Goal: Task Accomplishment & Management: Manage account settings

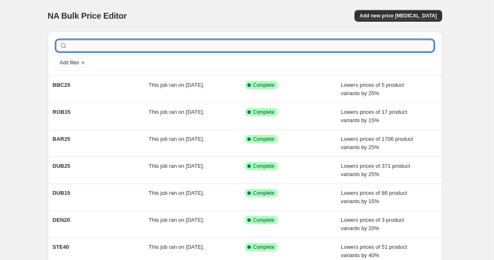
click at [89, 47] on input "text" at bounding box center [251, 46] width 364 height 12
type input "atg"
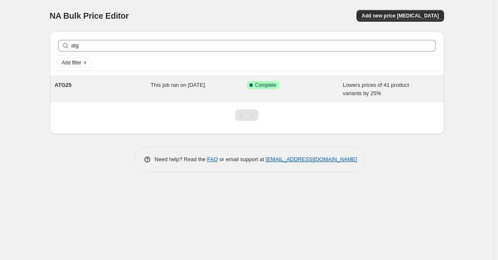
click at [148, 87] on div "ATG25" at bounding box center [103, 89] width 96 height 17
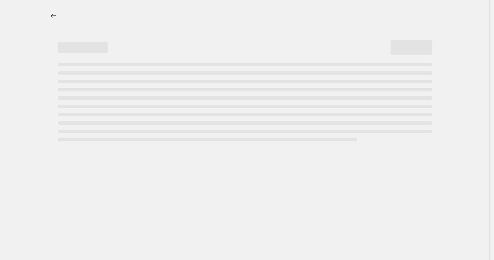
select select "percentage"
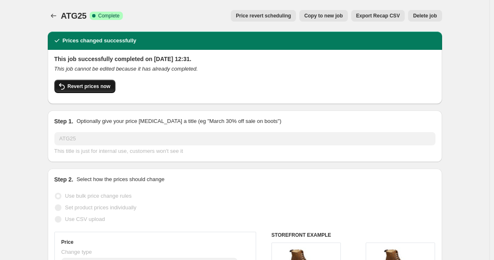
click at [108, 86] on span "Revert prices now" at bounding box center [89, 86] width 43 height 7
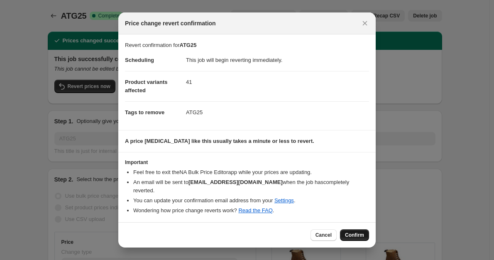
click at [353, 231] on span "Confirm" at bounding box center [354, 234] width 19 height 7
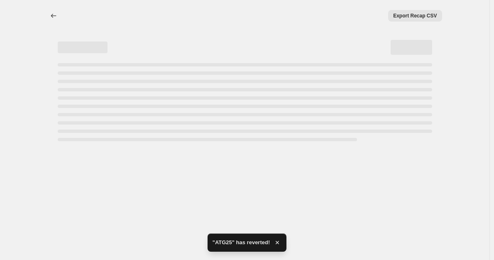
select select "percentage"
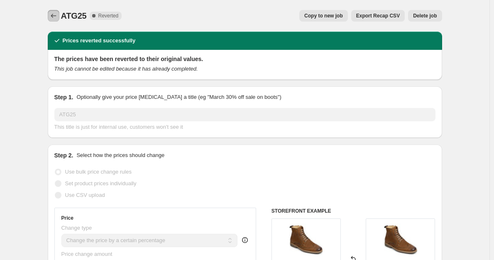
click at [51, 16] on icon "Price change jobs" at bounding box center [53, 16] width 8 height 8
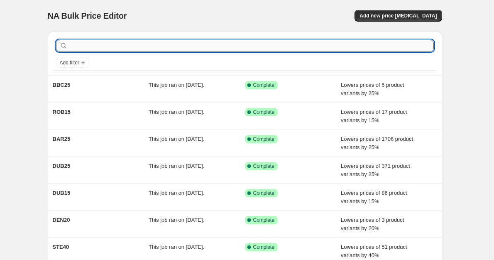
click at [105, 45] on input "text" at bounding box center [251, 46] width 364 height 12
type input "atg"
click at [94, 50] on input "text" at bounding box center [251, 46] width 364 height 12
type input "atg"
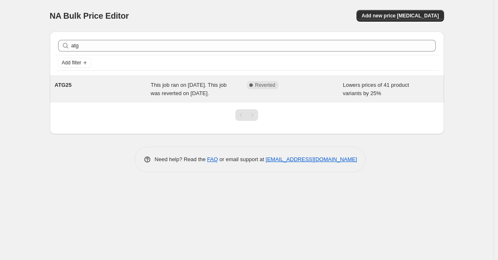
click at [167, 93] on span "This job ran on [DATE]. This job was reverted on [DATE]." at bounding box center [189, 89] width 76 height 15
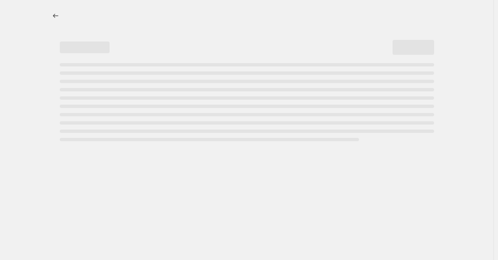
select select "percentage"
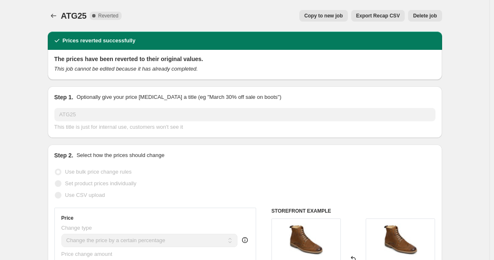
click at [314, 19] on button "Copy to new job" at bounding box center [323, 16] width 49 height 12
select select "percentage"
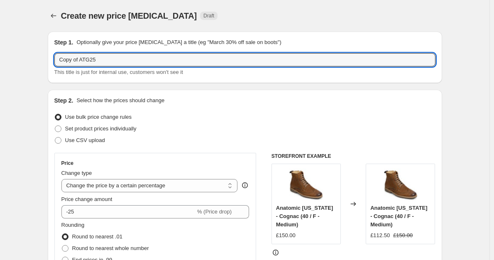
drag, startPoint x: 82, startPoint y: 60, endPoint x: 49, endPoint y: 61, distance: 33.2
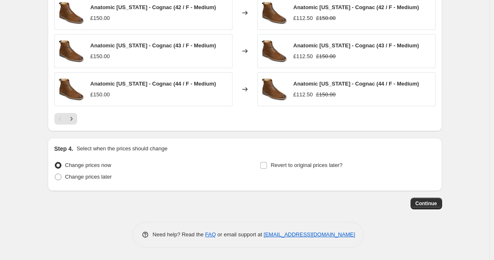
scroll to position [874, 0]
type input "ATG25"
click at [419, 202] on span "Continue" at bounding box center [426, 203] width 22 height 7
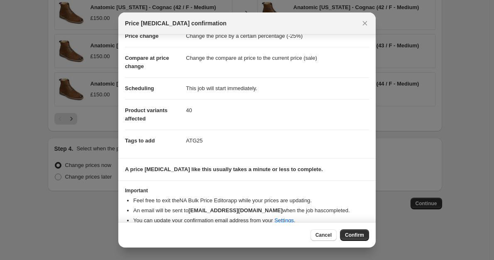
scroll to position [35, 0]
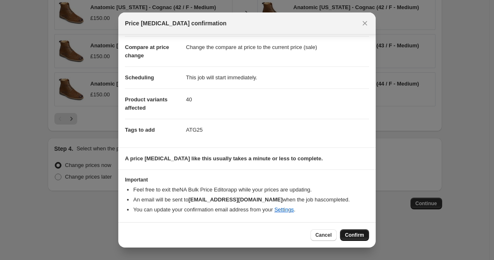
click at [345, 233] on button "Confirm" at bounding box center [354, 235] width 29 height 12
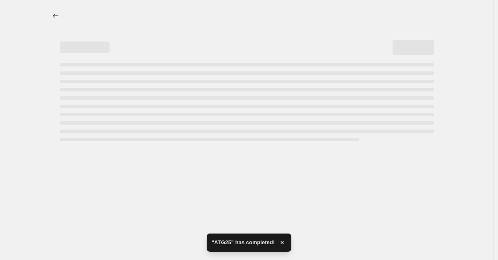
select select "percentage"
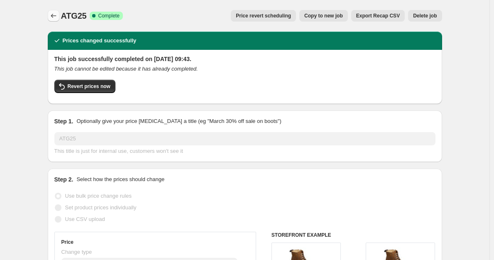
click at [58, 16] on icon "Price change jobs" at bounding box center [53, 16] width 8 height 8
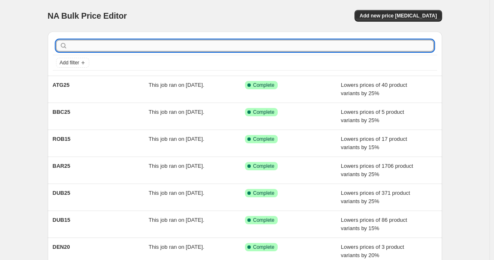
click at [131, 43] on input "text" at bounding box center [251, 46] width 364 height 12
type input "atg"
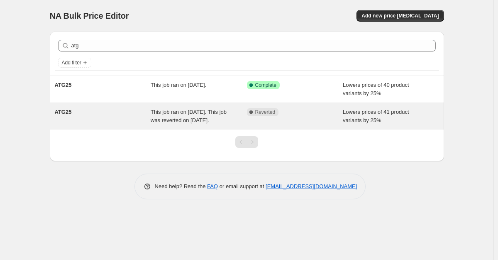
click at [174, 116] on div "This job ran on [DATE]. This job was reverted on [DATE]." at bounding box center [199, 116] width 96 height 17
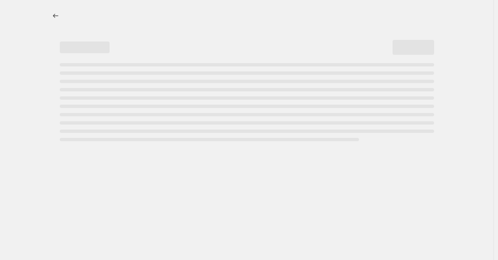
select select "percentage"
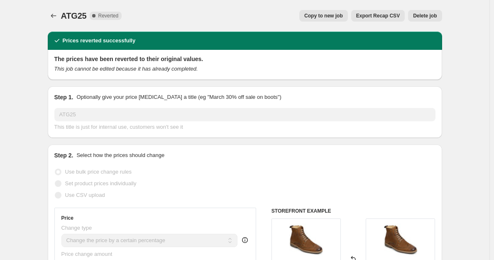
click at [426, 14] on span "Delete job" at bounding box center [425, 15] width 24 height 7
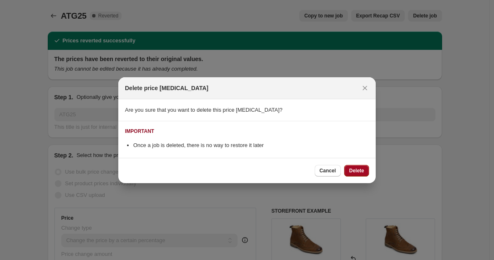
click at [358, 165] on button "Delete" at bounding box center [356, 171] width 25 height 12
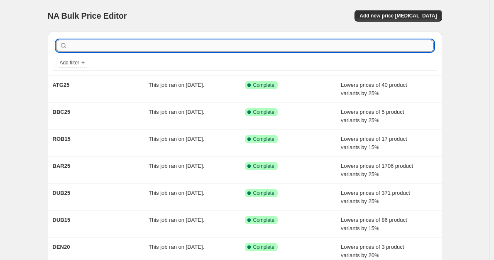
click at [113, 48] on input "text" at bounding box center [251, 46] width 364 height 12
type input "atg"
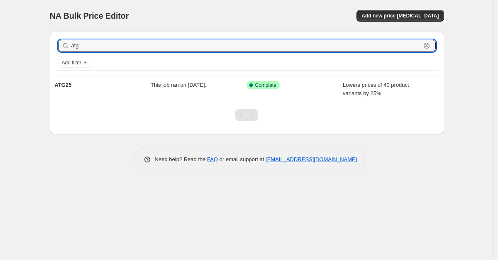
click at [76, 46] on input "atg" at bounding box center [245, 46] width 349 height 12
type input "atg"
click at [76, 46] on input "atg" at bounding box center [245, 46] width 349 height 12
